Goal: Transaction & Acquisition: Purchase product/service

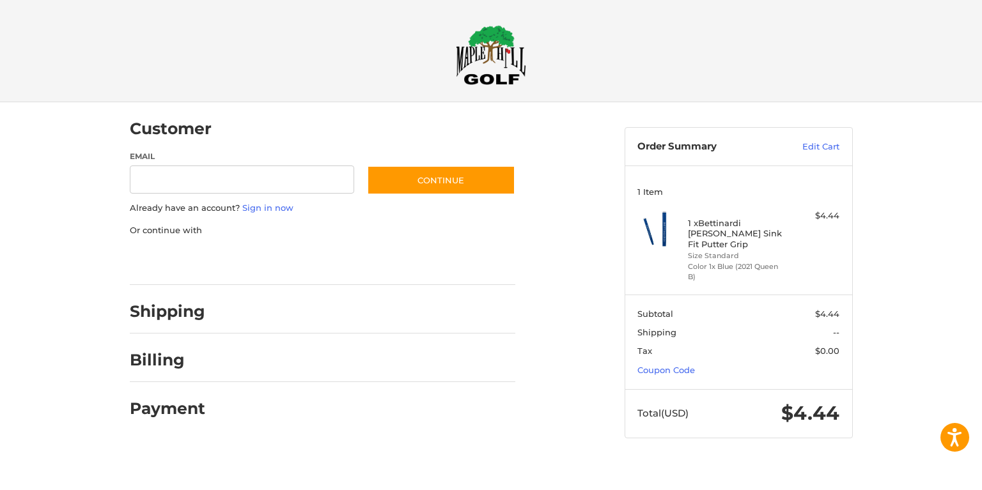
click at [476, 70] on img at bounding box center [491, 55] width 70 height 60
type input "**********"
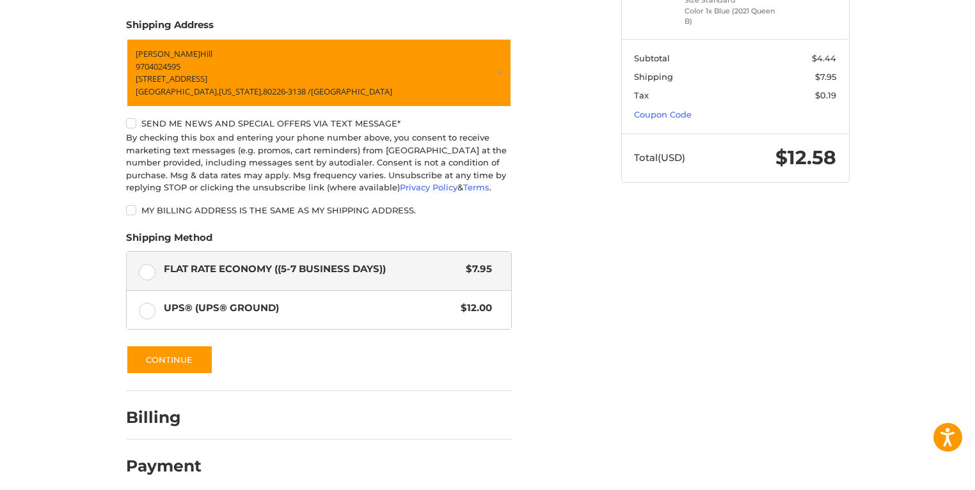
scroll to position [267, 0]
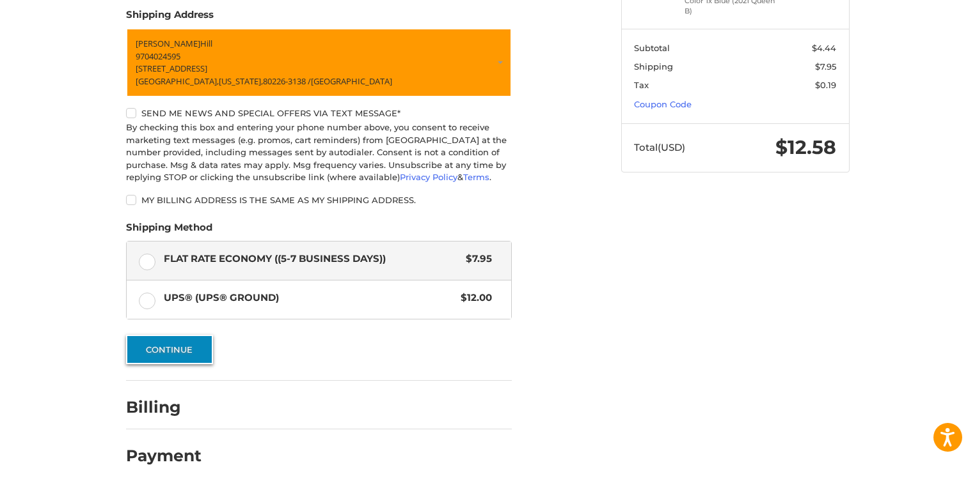
click at [145, 353] on button "Continue" at bounding box center [169, 349] width 87 height 29
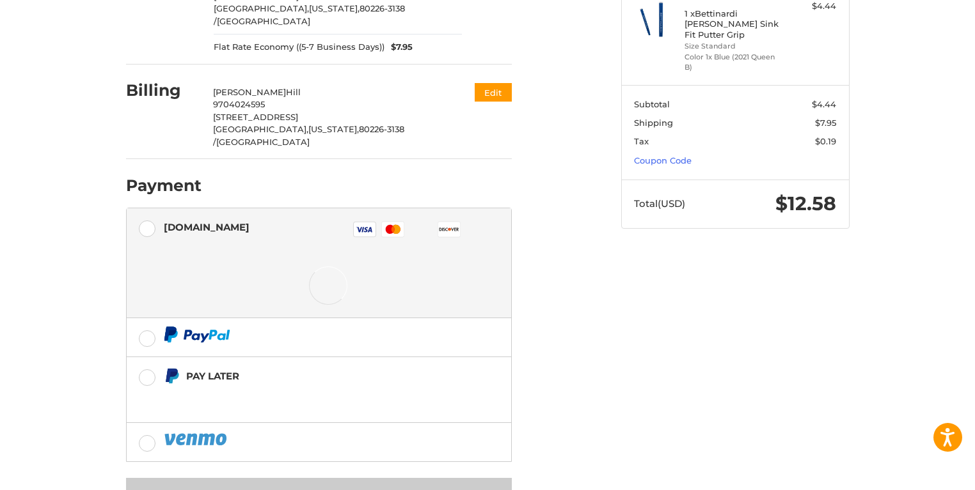
scroll to position [237, 0]
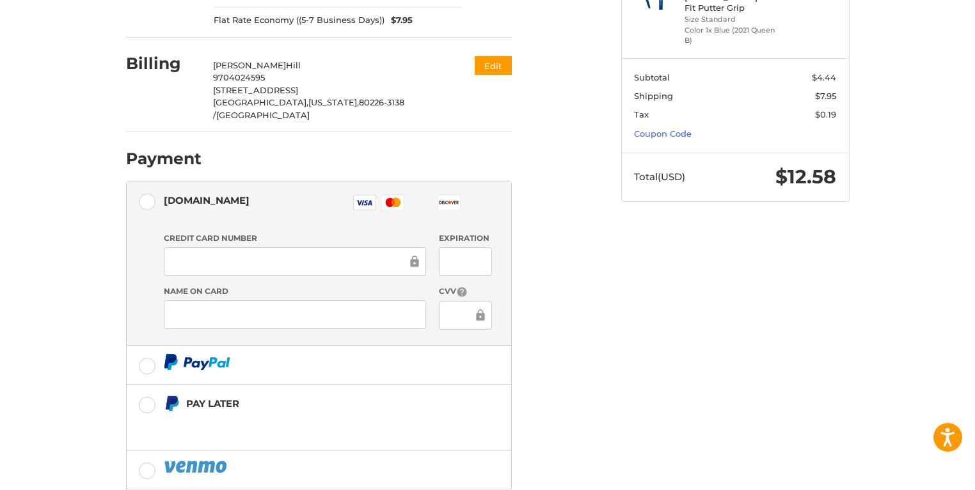
click at [143, 346] on label at bounding box center [319, 365] width 384 height 38
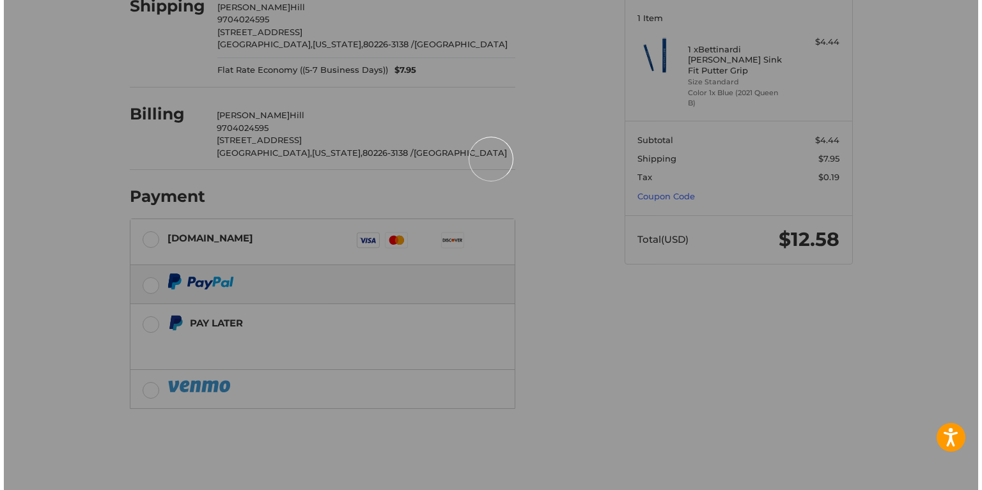
scroll to position [0, 0]
